Goal: Information Seeking & Learning: Learn about a topic

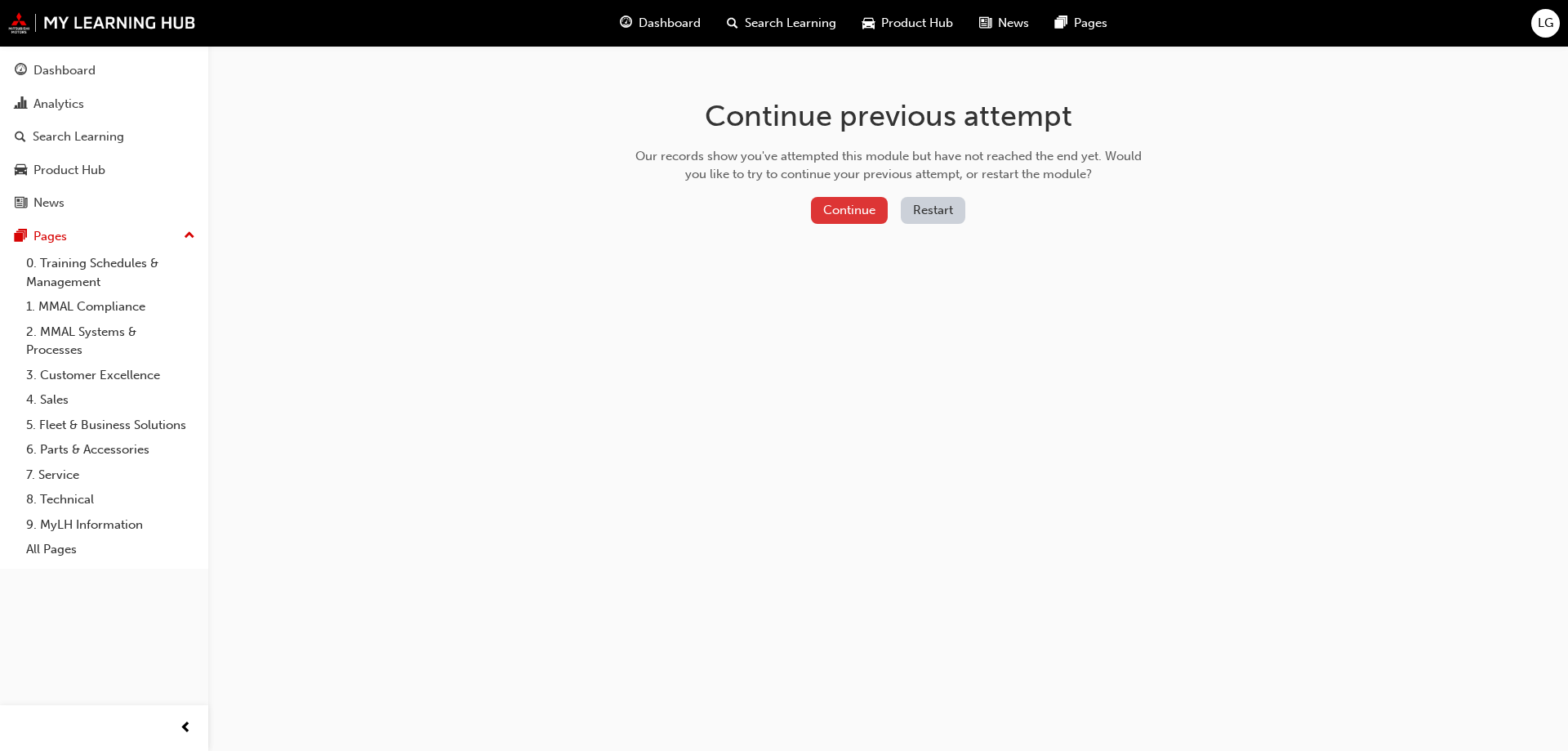
click at [848, 212] on button "Continue" at bounding box center [850, 210] width 77 height 27
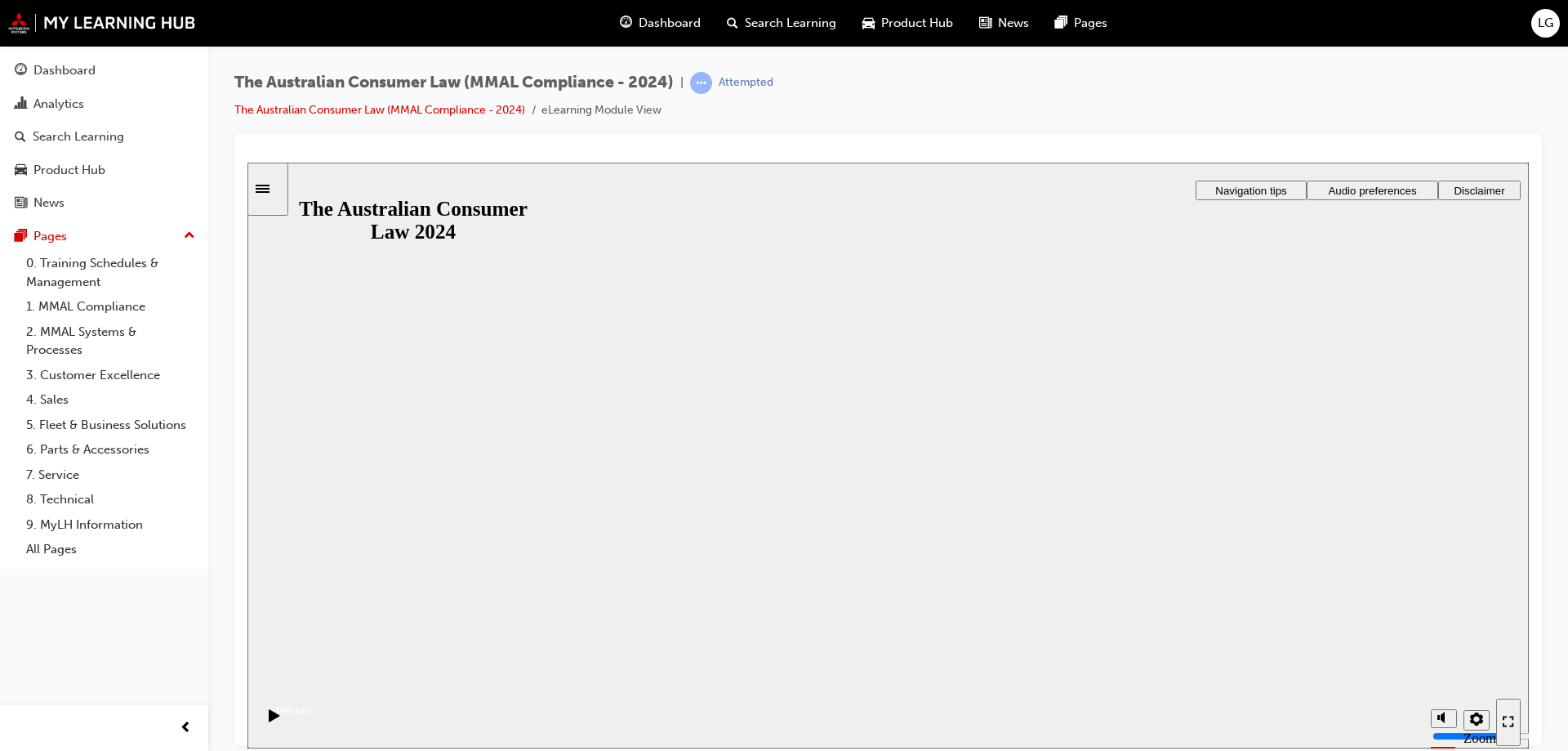
click at [312, 679] on button "Resume" at bounding box center [279, 690] width 64 height 21
